Goal: Find specific page/section: Find specific page/section

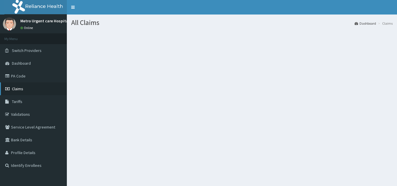
click at [31, 93] on link "Claims" at bounding box center [33, 88] width 67 height 13
click at [42, 88] on link "Claims" at bounding box center [33, 88] width 67 height 13
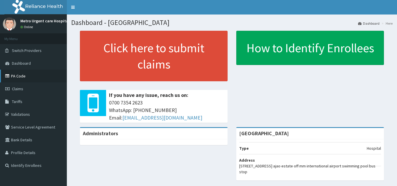
click at [32, 77] on link "PA Code" at bounding box center [33, 76] width 67 height 13
